Goal: Check status

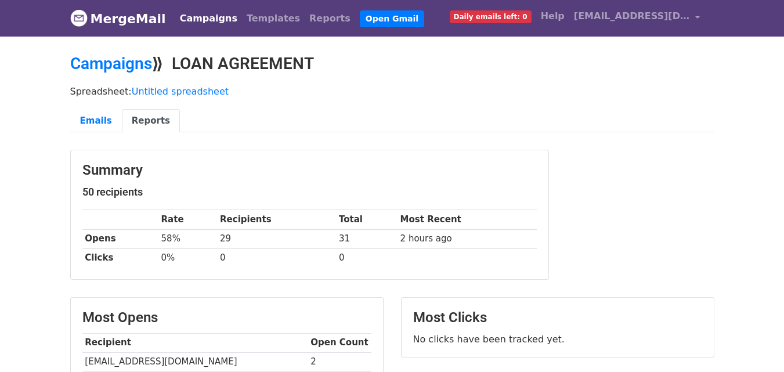
click at [135, 118] on link "Reports" at bounding box center [151, 121] width 58 height 24
click at [74, 118] on link "Emails" at bounding box center [96, 121] width 52 height 24
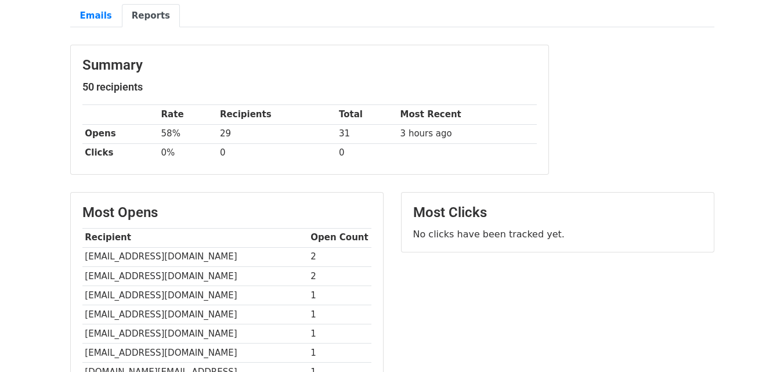
scroll to position [107, 0]
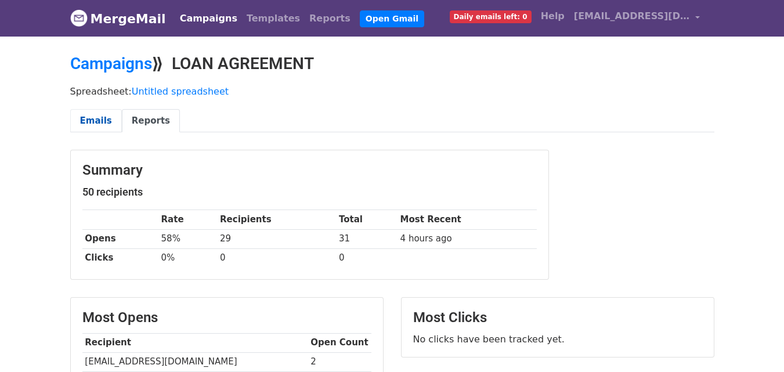
click at [87, 124] on link "Emails" at bounding box center [96, 121] width 52 height 24
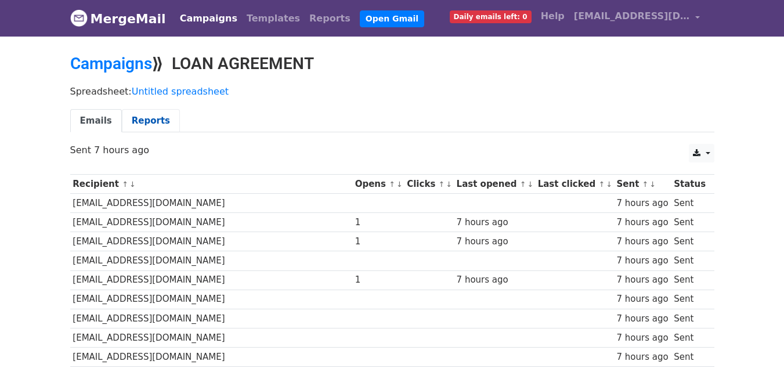
click at [136, 124] on link "Reports" at bounding box center [151, 121] width 58 height 24
